Goal: Information Seeking & Learning: Learn about a topic

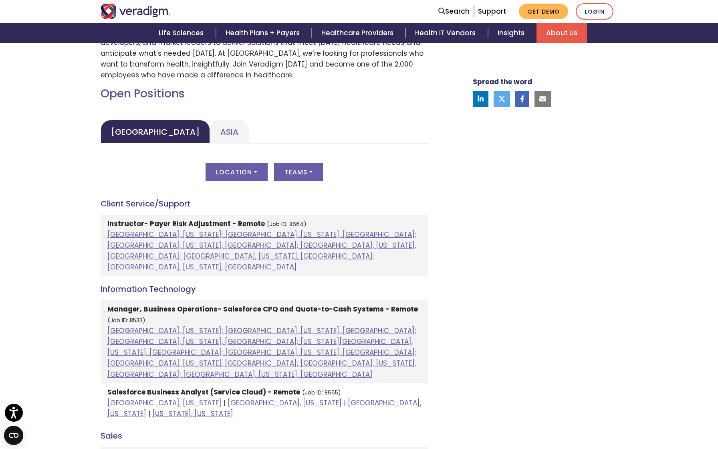
scroll to position [327, 0]
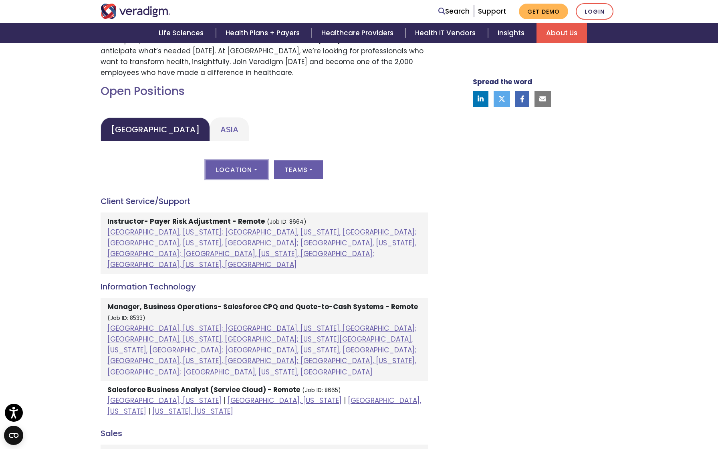
click at [235, 165] on button "Location" at bounding box center [236, 169] width 62 height 18
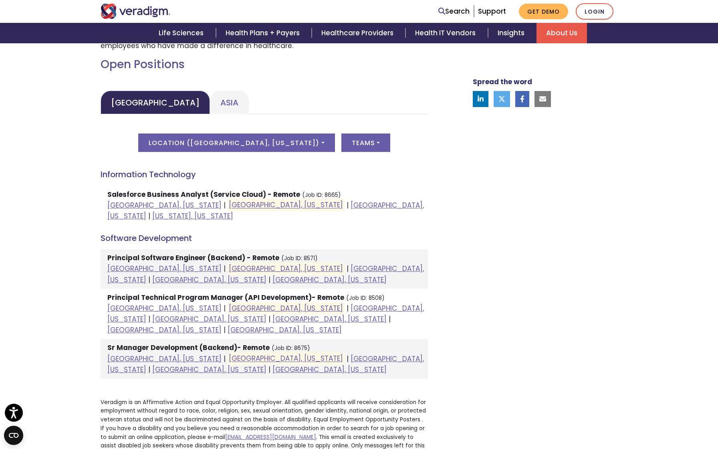
scroll to position [358, 0]
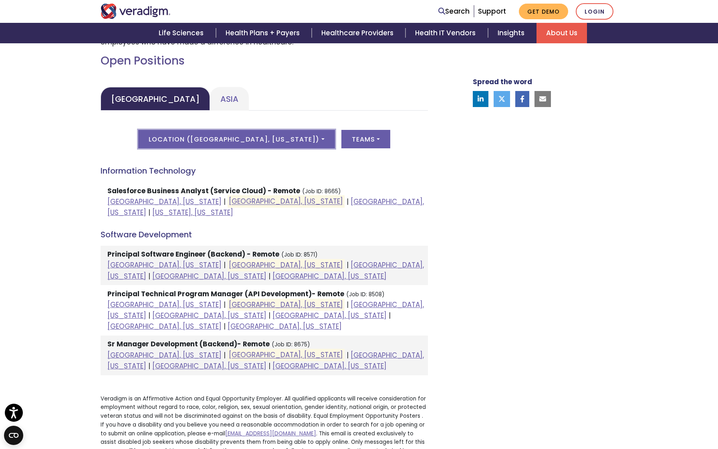
click at [272, 139] on button "Location ( [GEOGRAPHIC_DATA], [US_STATE] )" at bounding box center [236, 139] width 196 height 18
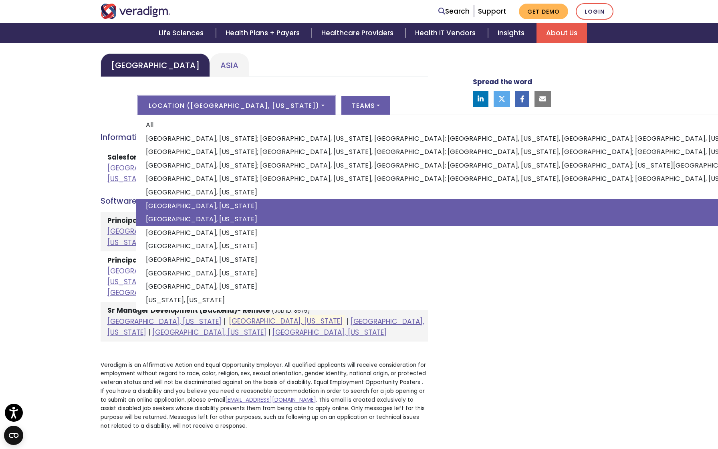
scroll to position [394, 0]
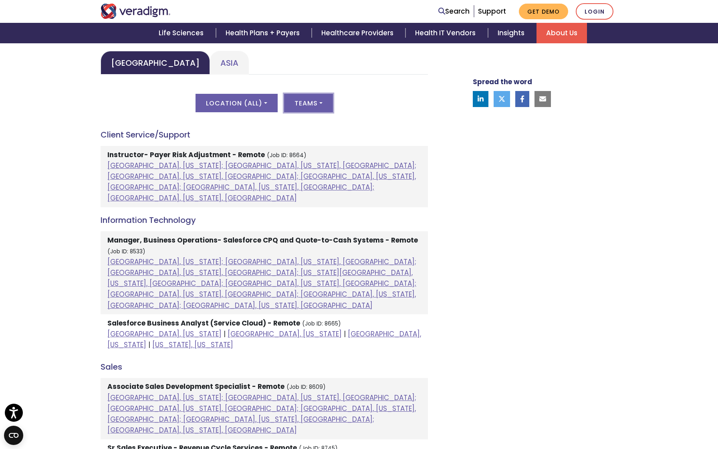
click at [308, 110] on button "Teams" at bounding box center [308, 103] width 49 height 18
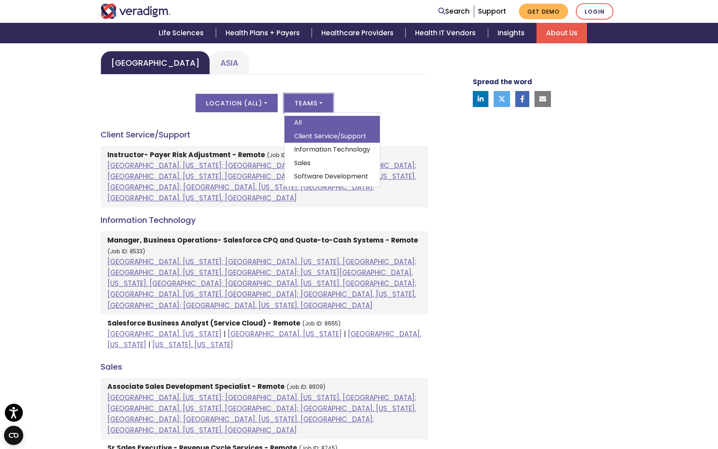
click at [315, 129] on link "Client Service/Support" at bounding box center [331, 136] width 95 height 14
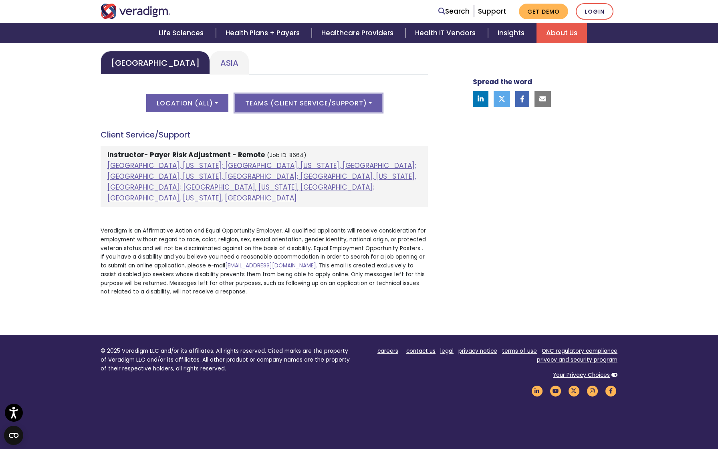
click at [330, 98] on button "Teams ( Client Service/Support )" at bounding box center [308, 103] width 147 height 18
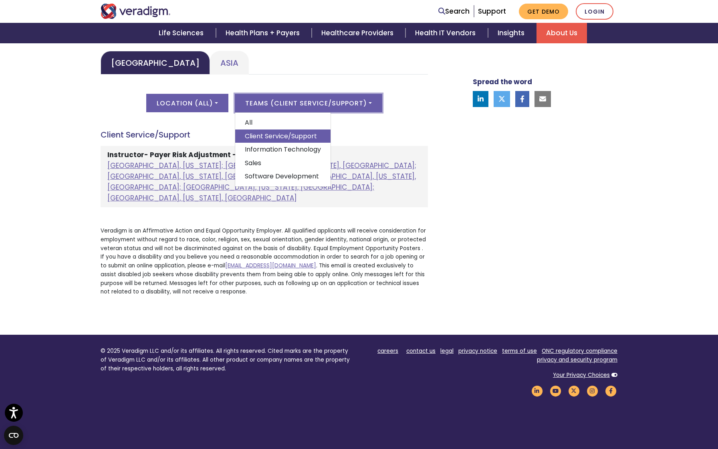
click at [435, 137] on div "Welcome to Veradigm Transform healthcare and enable smarter care for millions o…" at bounding box center [271, 92] width 352 height 421
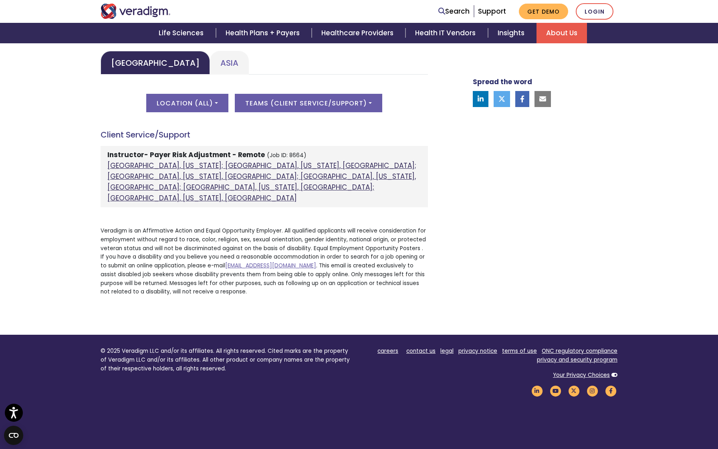
click at [333, 169] on link "[GEOGRAPHIC_DATA], [US_STATE]; [GEOGRAPHIC_DATA], [US_STATE], [GEOGRAPHIC_DATA]…" at bounding box center [261, 182] width 309 height 42
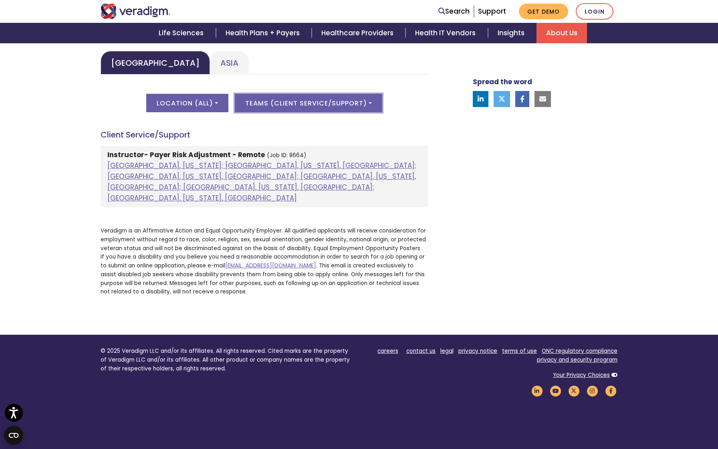
click at [327, 99] on button "Teams ( Client Service/Support )" at bounding box center [308, 103] width 147 height 18
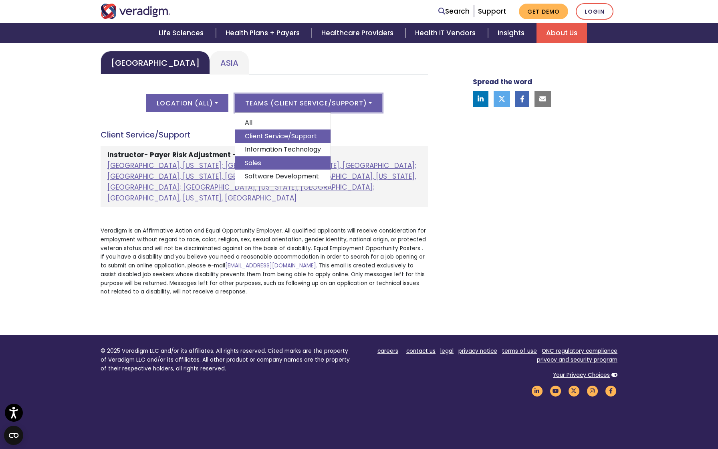
click at [296, 161] on link "Sales" at bounding box center [282, 163] width 95 height 14
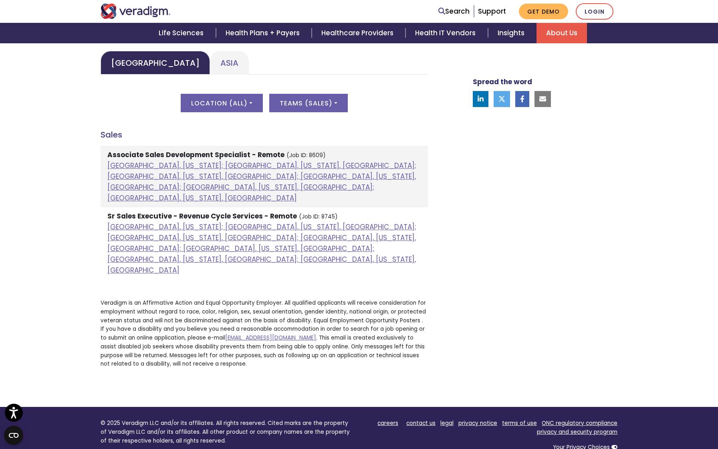
click at [296, 183] on li "Associate Sales Development Specialist - Remote (Job ID: 8609) [GEOGRAPHIC_DATA…" at bounding box center [264, 176] width 327 height 61
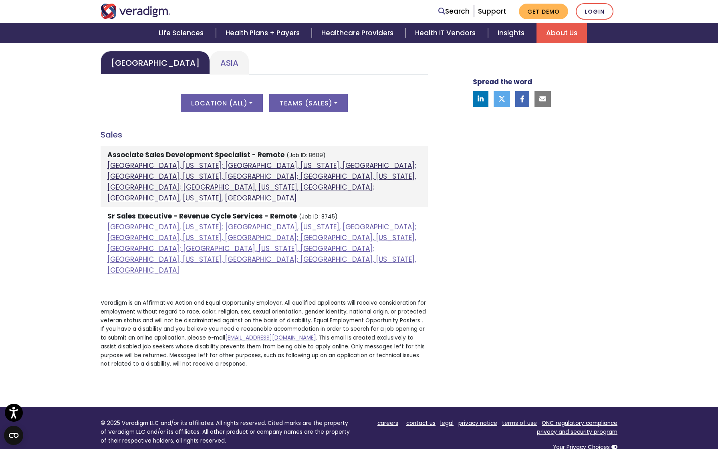
click at [301, 175] on link "[GEOGRAPHIC_DATA], [US_STATE]; [GEOGRAPHIC_DATA], [US_STATE], [GEOGRAPHIC_DATA]…" at bounding box center [261, 182] width 309 height 42
